Goal: Information Seeking & Learning: Learn about a topic

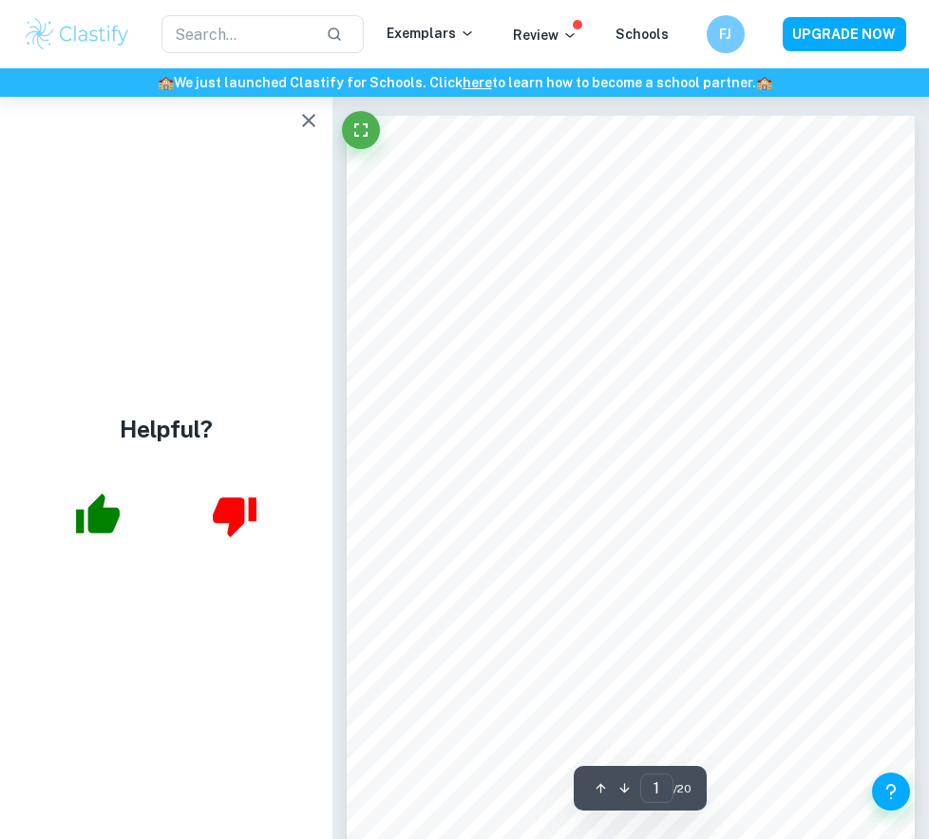
scroll to position [0, 23]
